Goal: Task Accomplishment & Management: Complete application form

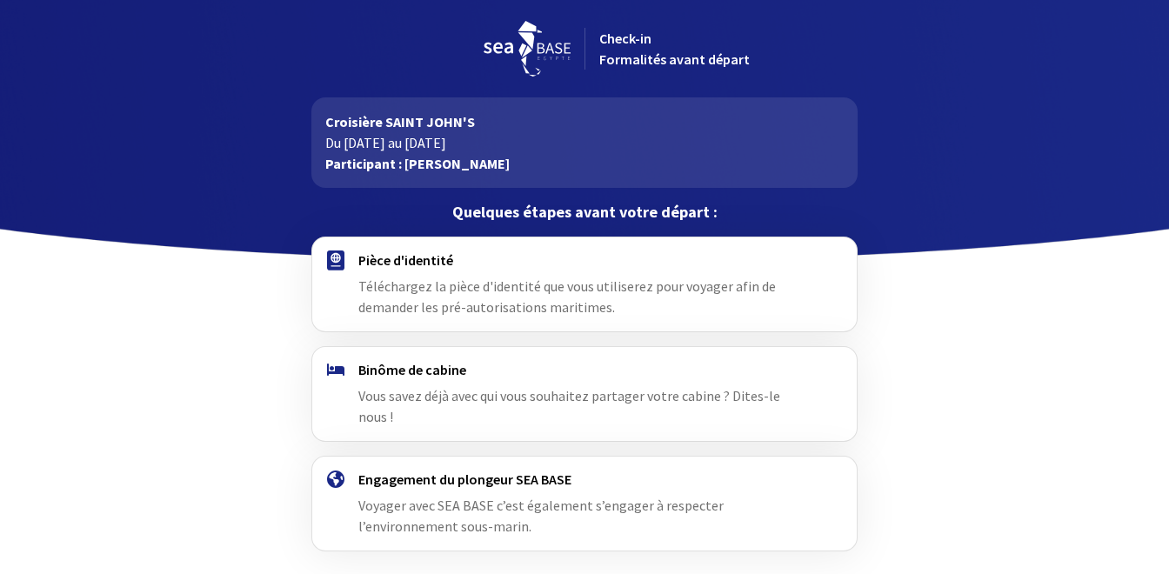
click at [541, 289] on span "Téléchargez la pièce d'identité que vous utiliserez pour voyager afin de demand…" at bounding box center [567, 297] width 418 height 38
click at [359, 279] on span "Téléchargez la pièce d'identité que vous utiliserez pour voyager afin de demand…" at bounding box center [567, 297] width 418 height 38
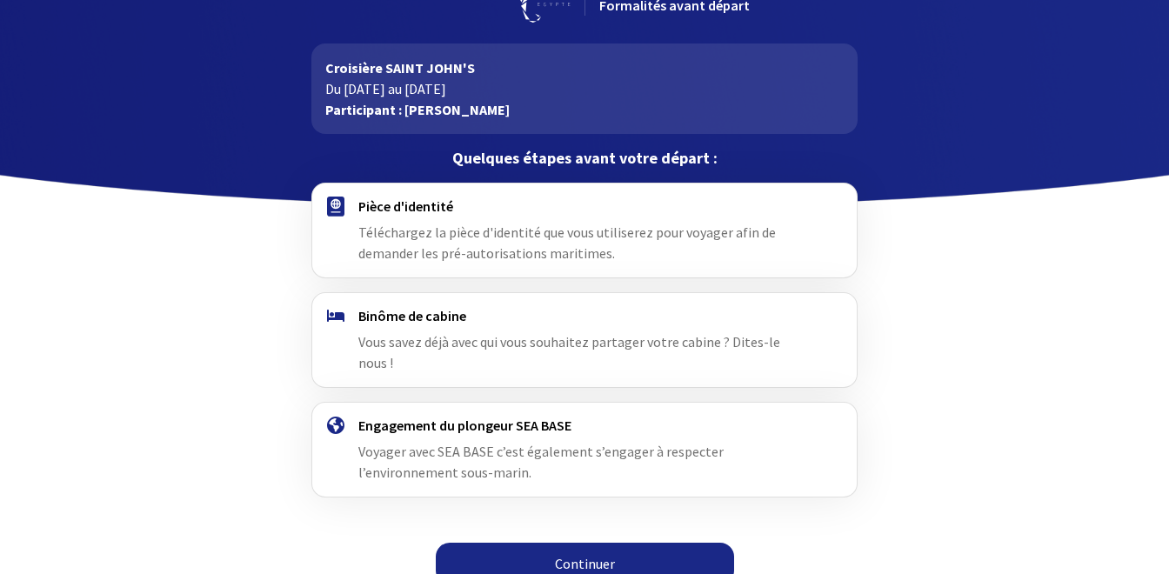
click at [567, 550] on link "Continuer" at bounding box center [585, 564] width 298 height 42
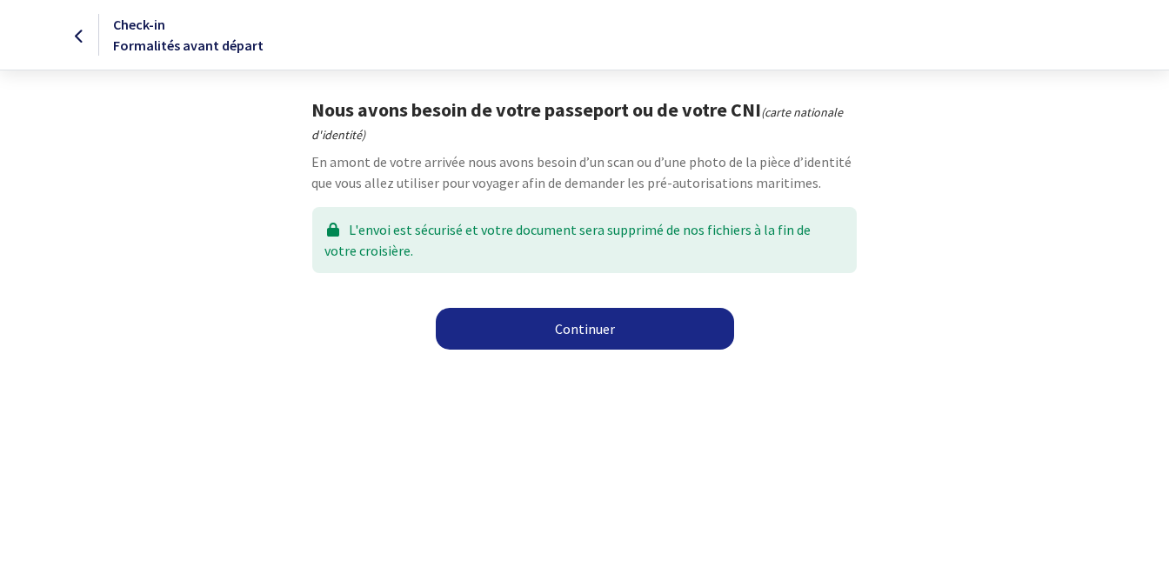
click at [586, 325] on link "Continuer" at bounding box center [585, 329] width 298 height 42
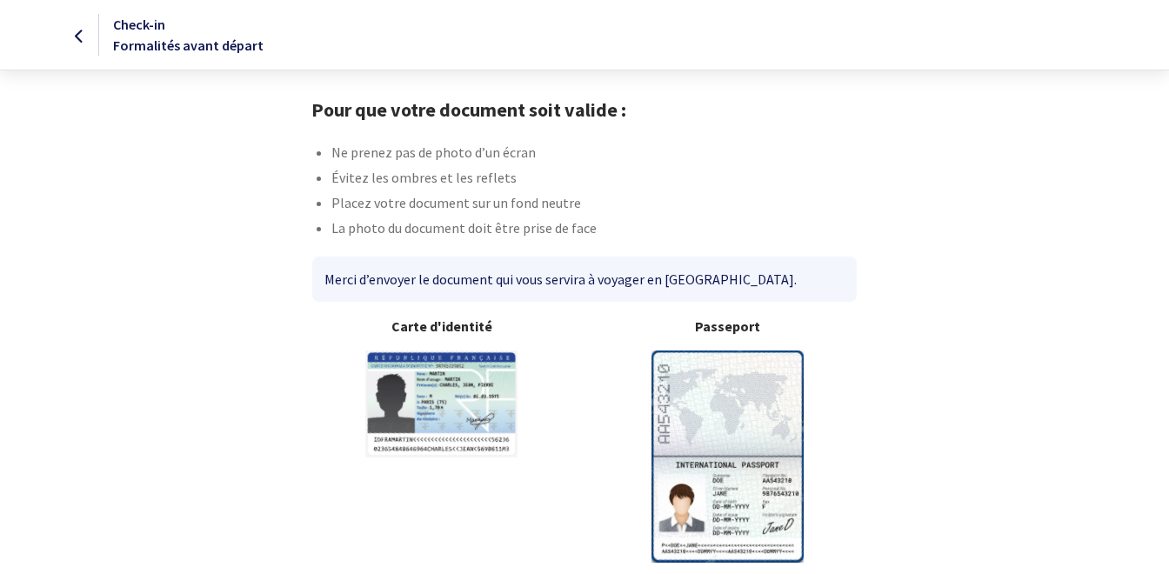
click at [716, 403] on img at bounding box center [728, 456] width 152 height 211
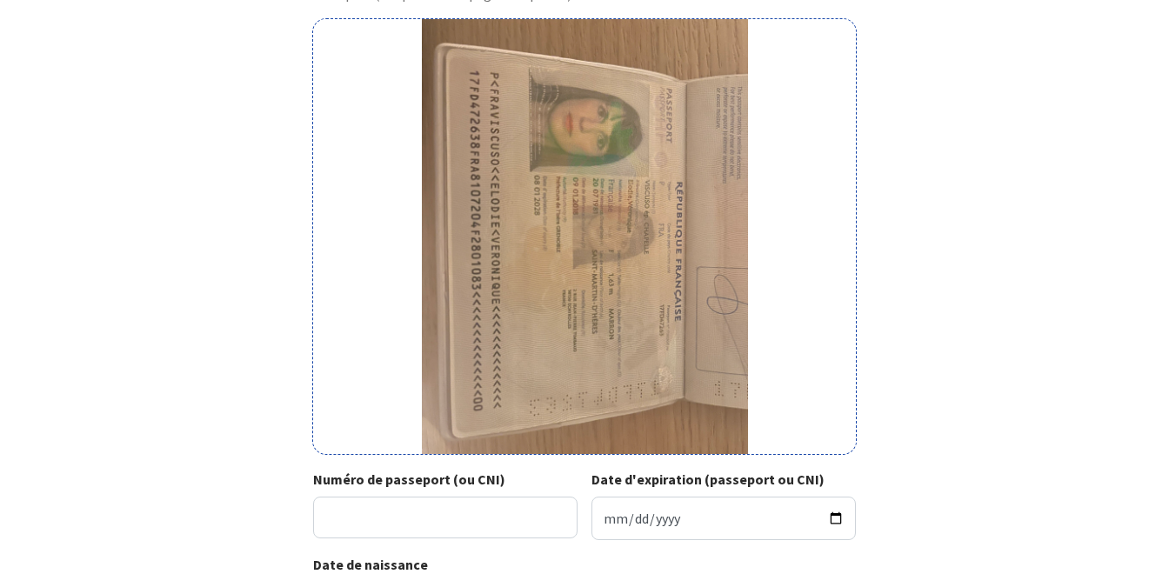
scroll to position [165, 0]
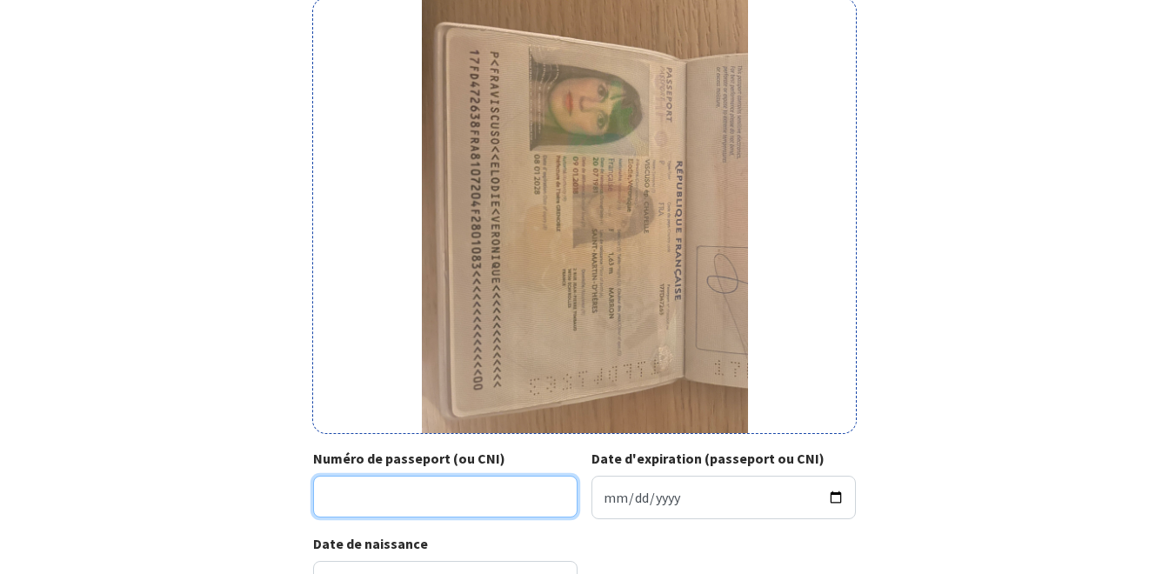
click at [522, 496] on input "Numéro de passeport (ou CNI)" at bounding box center [445, 497] width 264 height 42
type input "17FD47263"
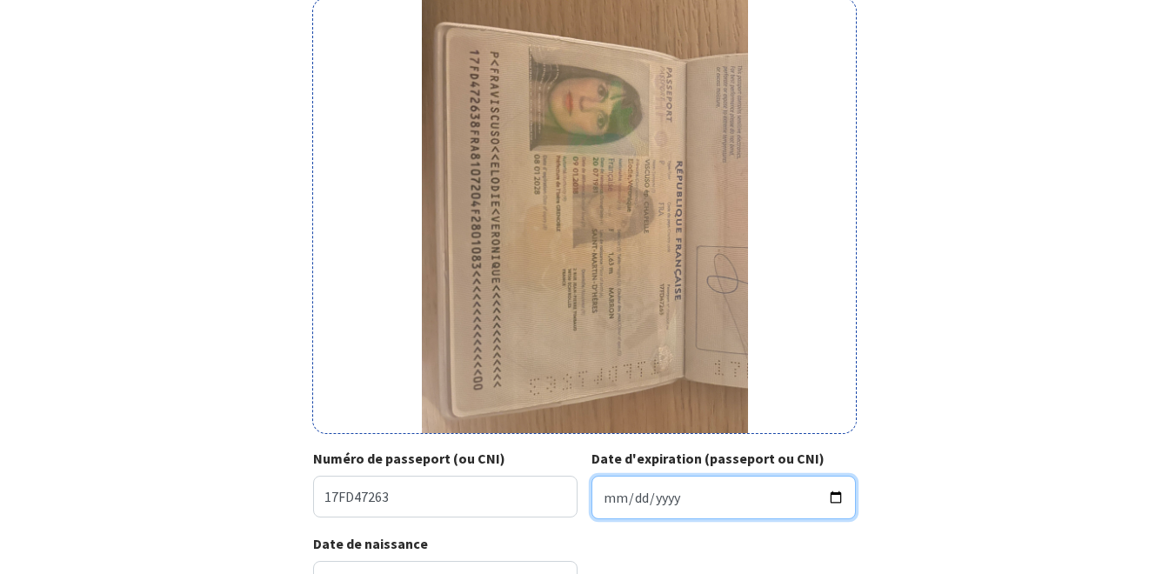
click at [622, 496] on input "Date d'expiration (passeport ou CNI)" at bounding box center [724, 498] width 264 height 44
click at [603, 499] on input "Date d'expiration (passeport ou CNI)" at bounding box center [724, 498] width 264 height 44
click at [607, 496] on input "Date d'expiration (passeport ou CNI)" at bounding box center [724, 498] width 264 height 44
type input "2028-01-08"
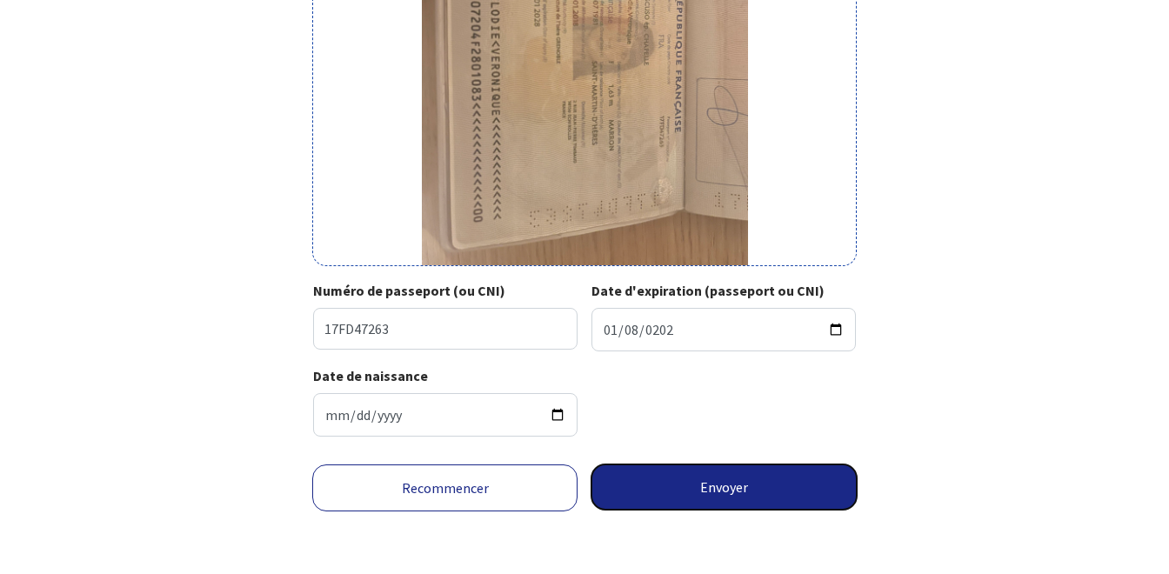
click at [672, 486] on button "Envoyer" at bounding box center [724, 487] width 265 height 45
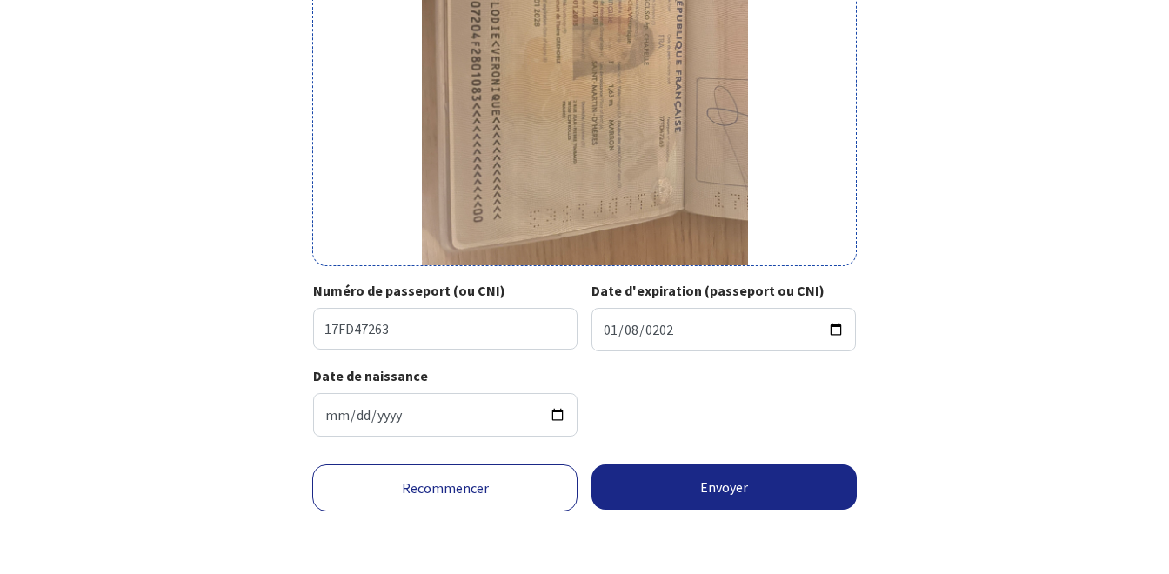
scroll to position [307, 0]
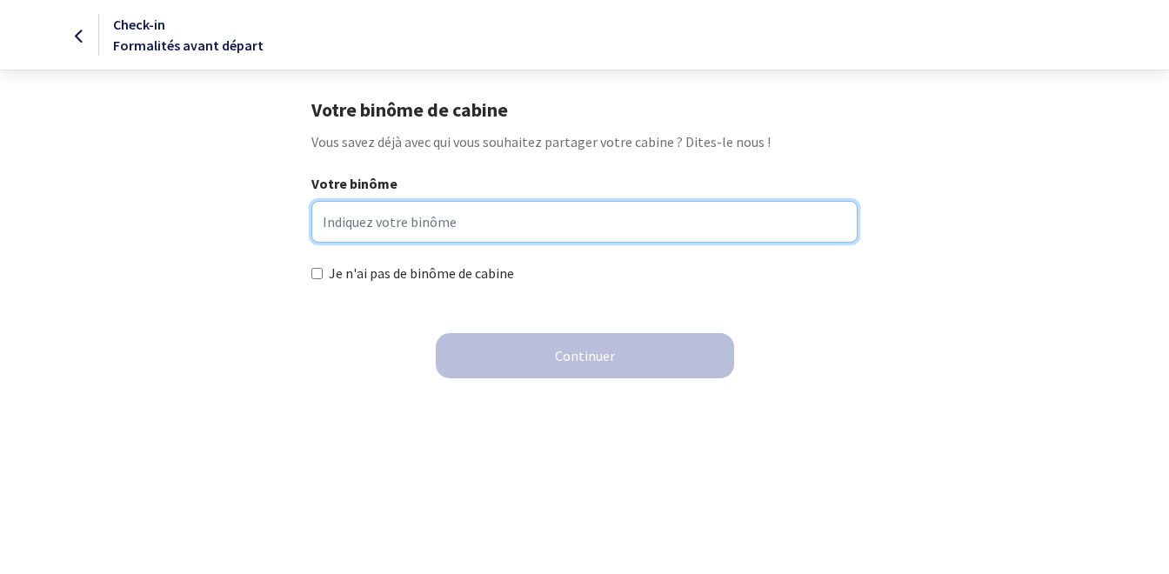
click at [430, 224] on input "Votre binôme" at bounding box center [583, 222] width 545 height 42
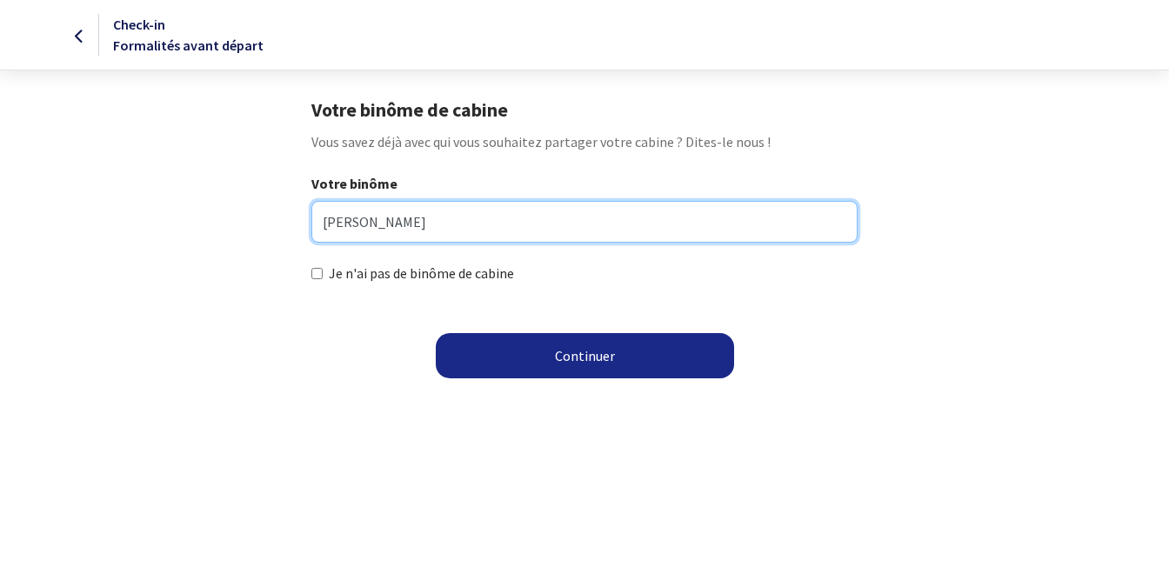
type input "Sylvain CHAPELLE"
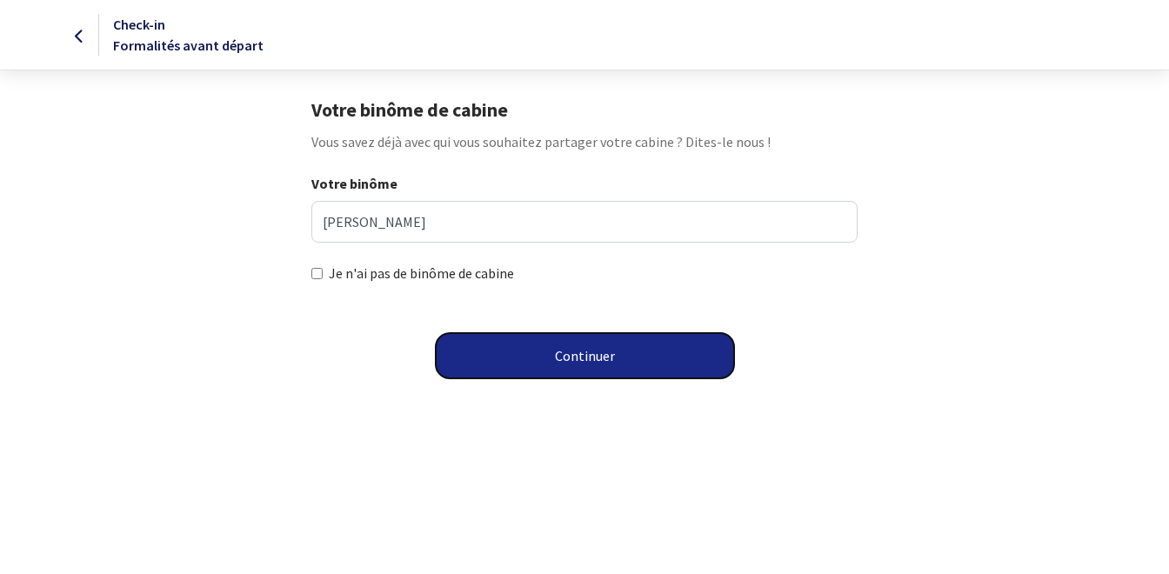
click at [583, 356] on button "Continuer" at bounding box center [585, 355] width 298 height 45
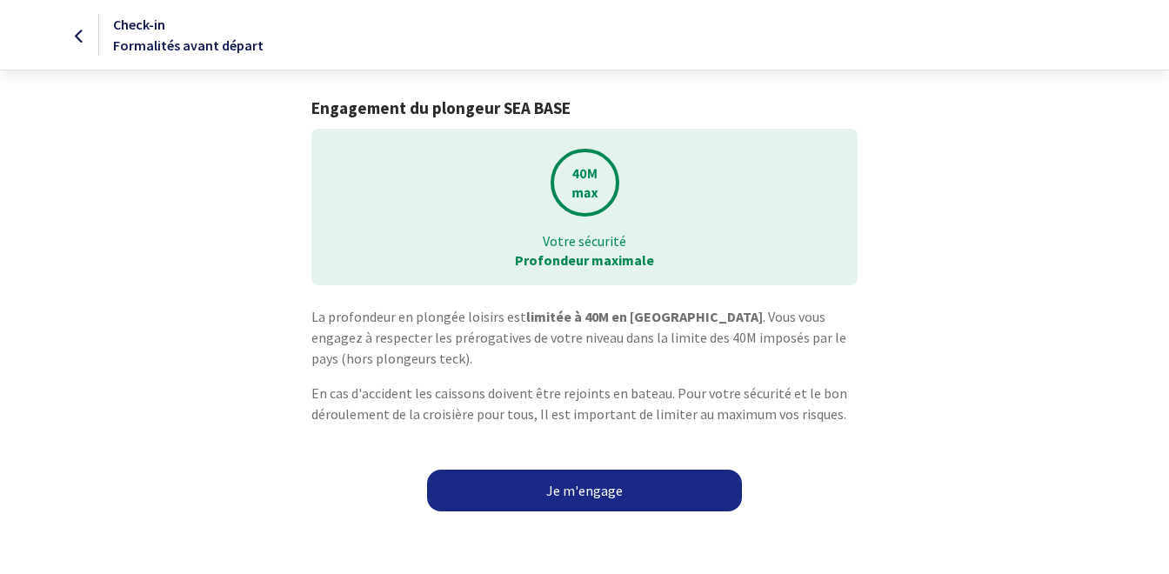
click at [588, 498] on link "Je m'engage" at bounding box center [584, 491] width 315 height 42
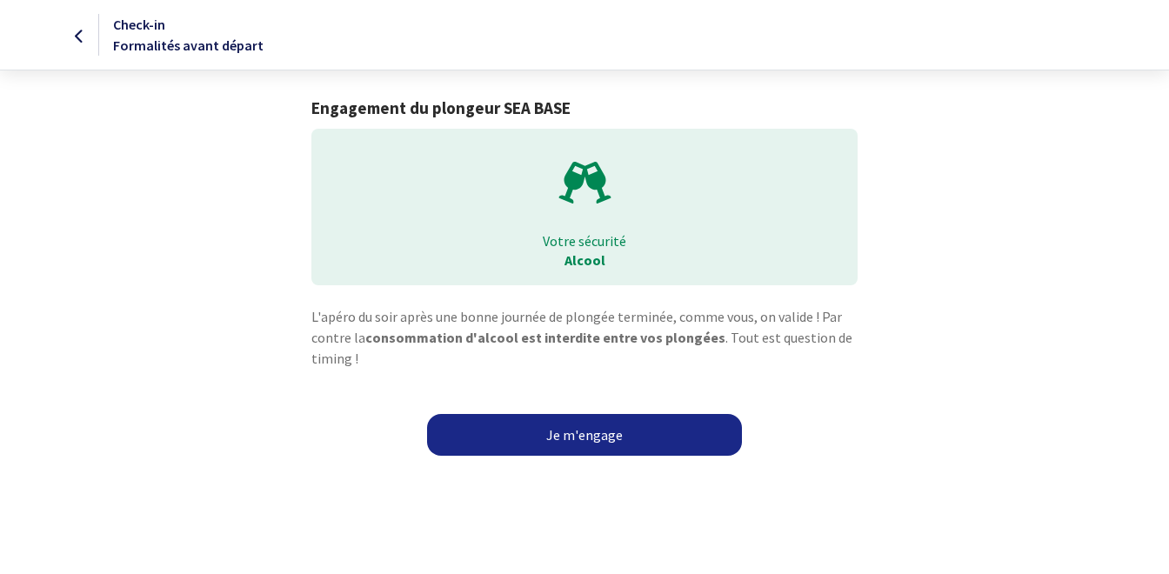
click at [597, 446] on link "Je m'engage" at bounding box center [584, 435] width 315 height 42
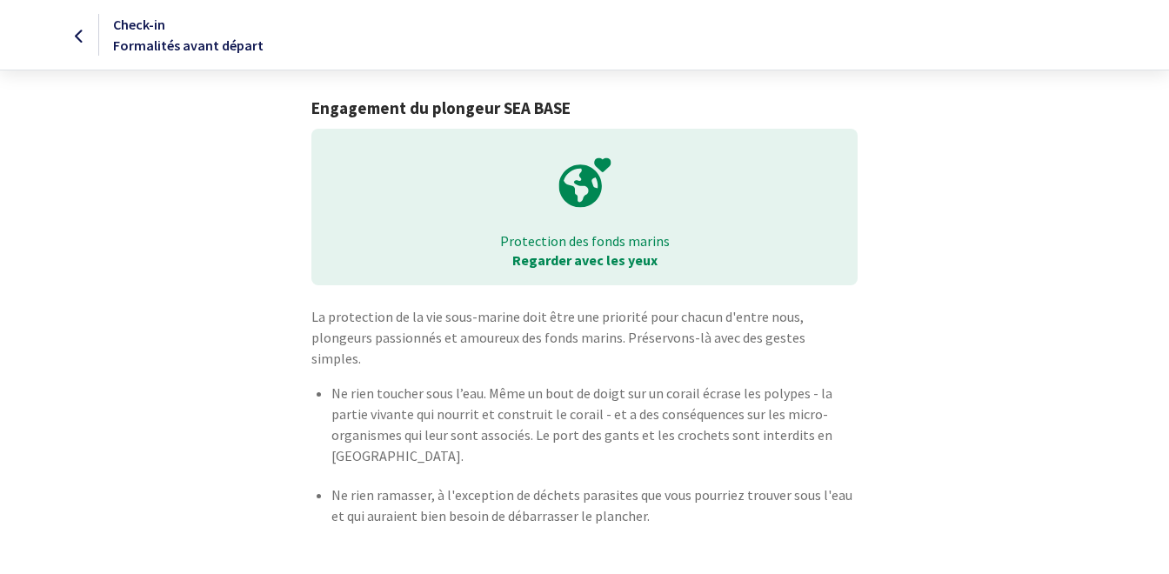
scroll to position [47, 0]
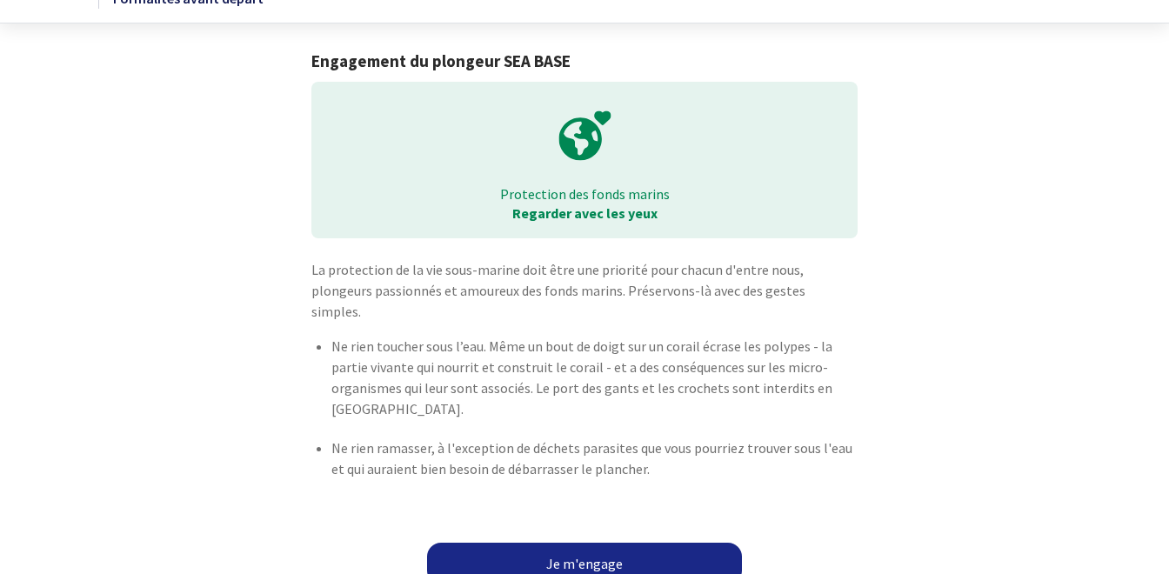
click at [587, 545] on link "Je m'engage" at bounding box center [584, 564] width 315 height 42
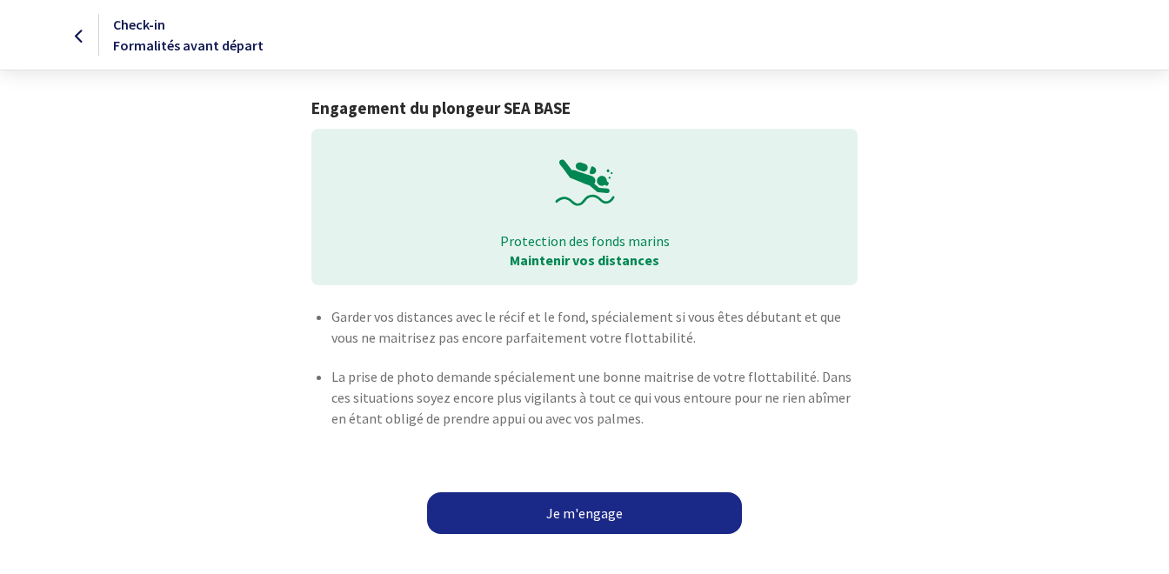
click at [615, 519] on link "Je m'engage" at bounding box center [584, 513] width 315 height 42
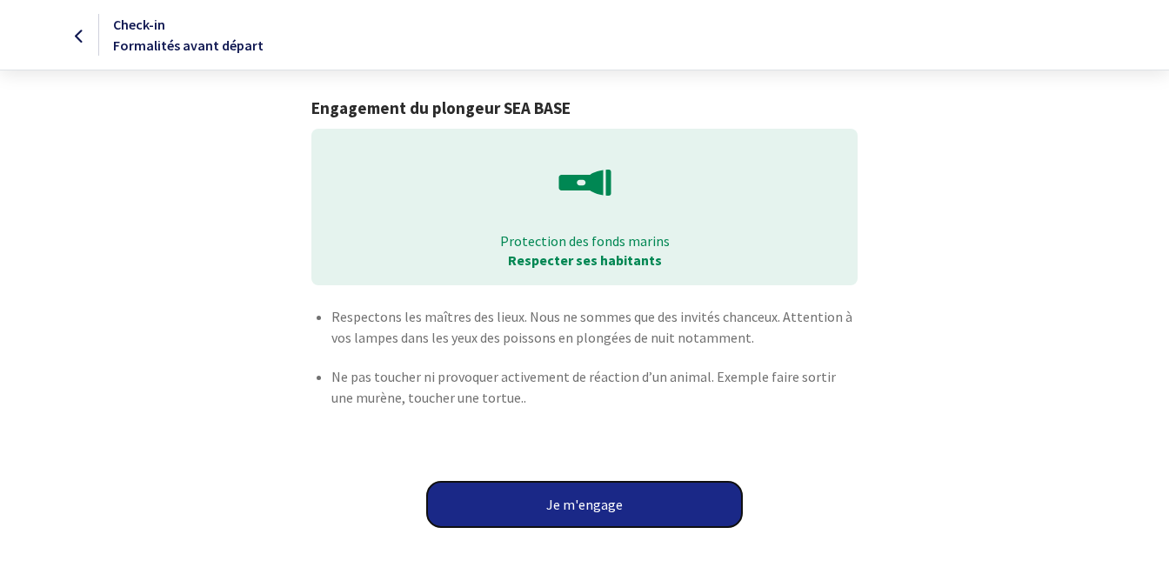
click at [615, 519] on button "Je m'engage" at bounding box center [584, 504] width 315 height 45
